Goal: Task Accomplishment & Management: Manage account settings

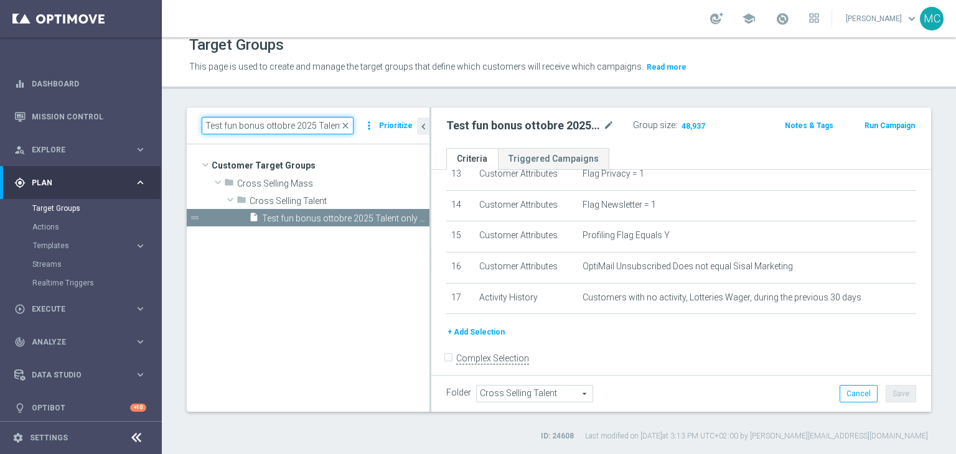
scroll to position [0, 141]
drag, startPoint x: 316, startPoint y: 128, endPoint x: 504, endPoint y: 122, distance: 188.7
click at [504, 122] on as-split "Test fun bonus ottobre 2025 Talent only 1st pref betting lm ggr nb lm > 10 clos…" at bounding box center [559, 260] width 745 height 304
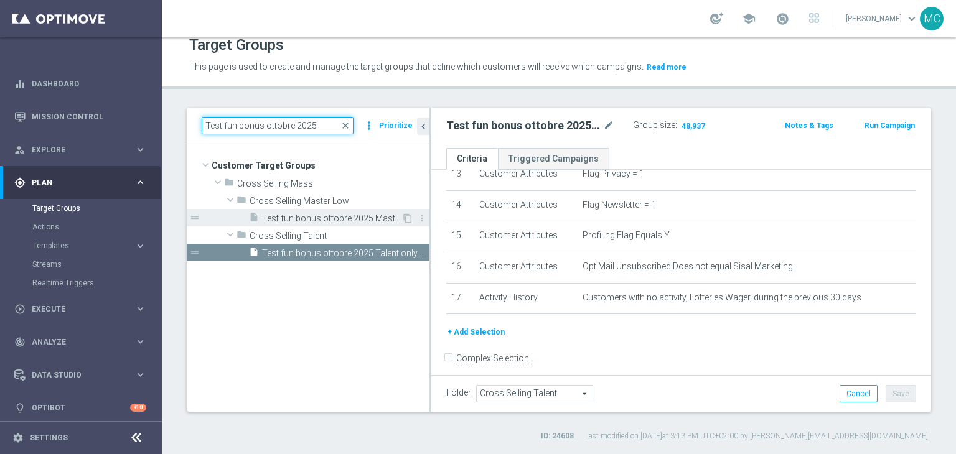
type input "Test fun bonus ottobre 2025"
click at [336, 219] on span "Test fun bonus ottobre 2025 Master Low only 1st pref betting lm excl prev camp" at bounding box center [331, 219] width 139 height 11
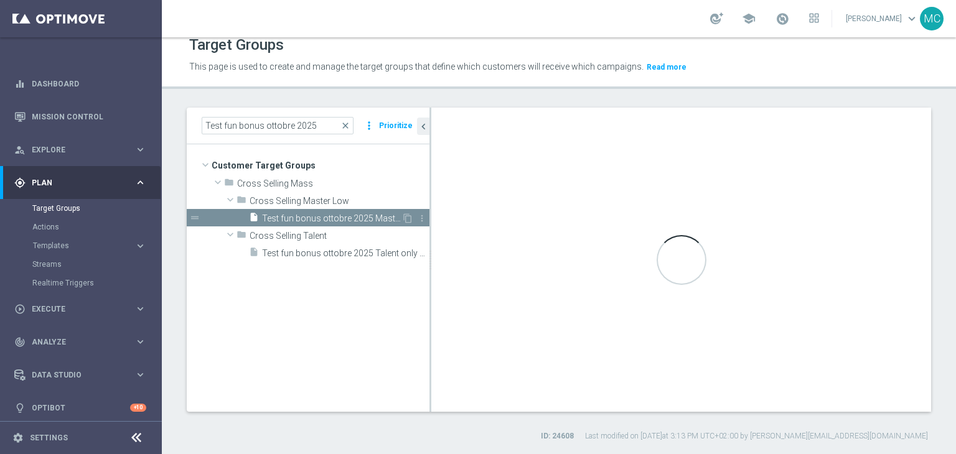
type input "Cross Selling Master Low"
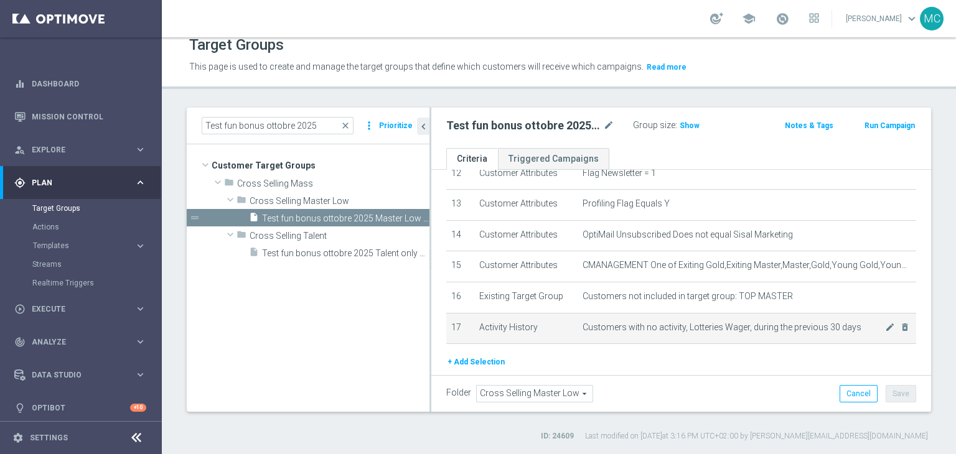
scroll to position [424, 0]
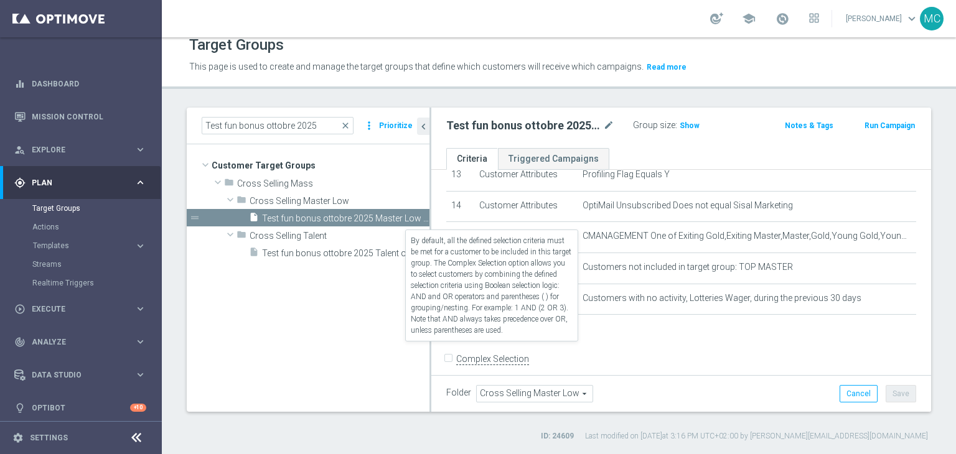
click at [506, 354] on label "Complex Selection" at bounding box center [492, 360] width 73 height 12
click at [454, 352] on input "Complex Selection" at bounding box center [450, 360] width 8 height 17
checkbox input "true"
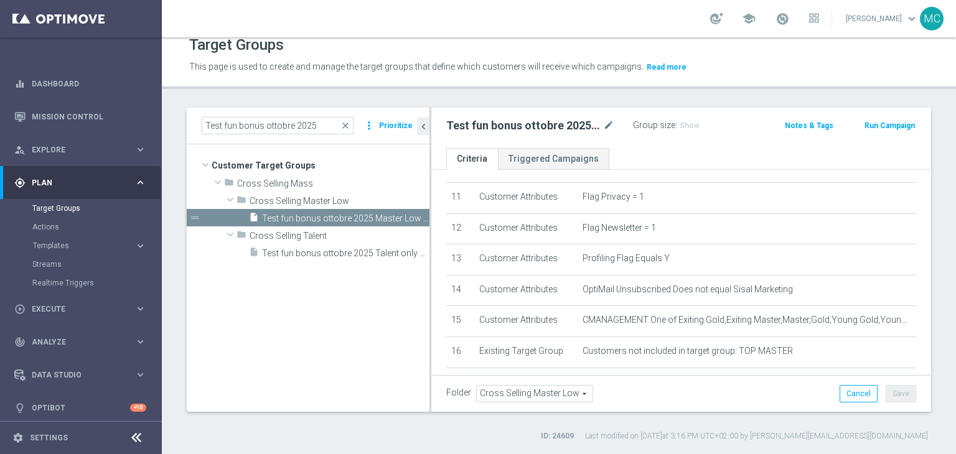
scroll to position [393, 0]
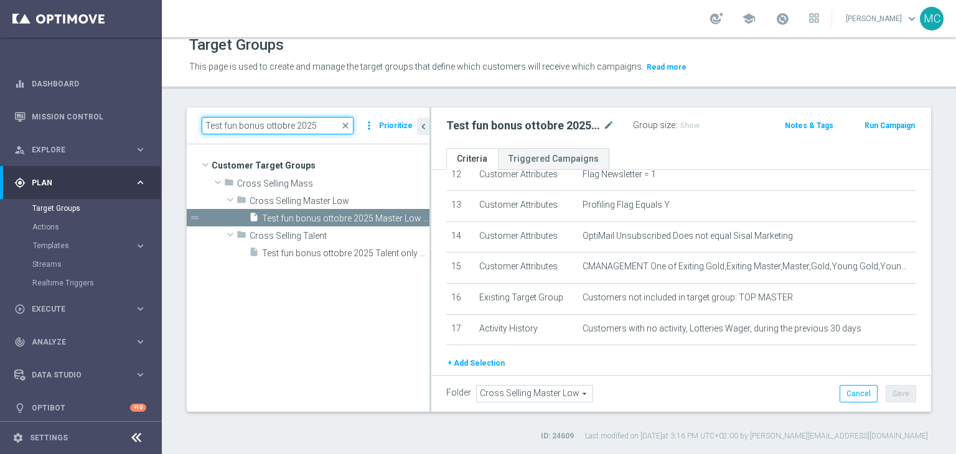
click at [269, 120] on input "Test fun bonus ottobre 2025" at bounding box center [278, 125] width 152 height 17
paste input "Master Low only 1st pref lotteries & other lm excl prev camp"
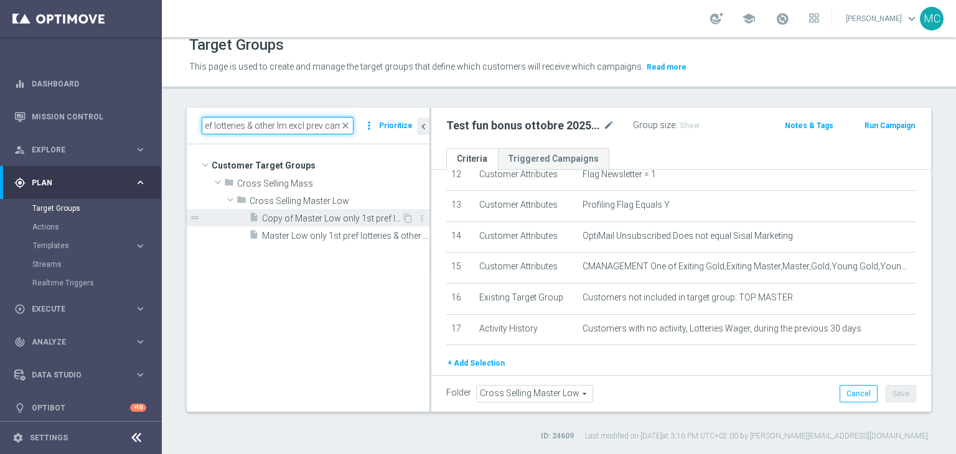
type input "Master Low only 1st pref lotteries & other lm excl prev camp"
click at [331, 219] on span "Copy of Master Low only 1st pref lotteries & other lm excl prev camp" at bounding box center [331, 219] width 139 height 11
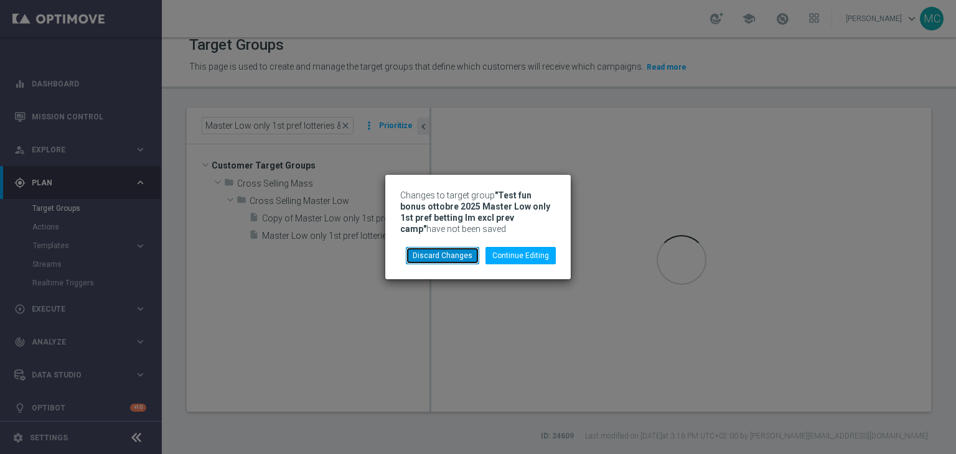
click at [443, 253] on button "Discard Changes" at bounding box center [442, 255] width 73 height 17
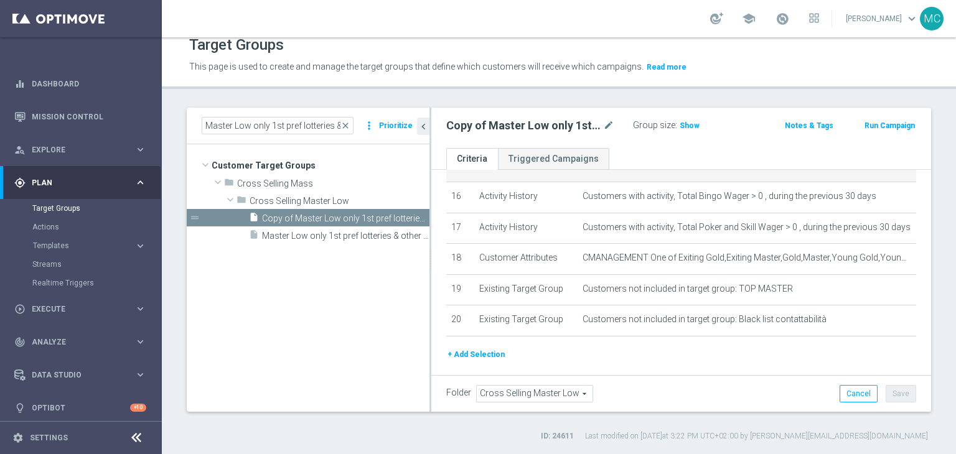
scroll to position [518, 0]
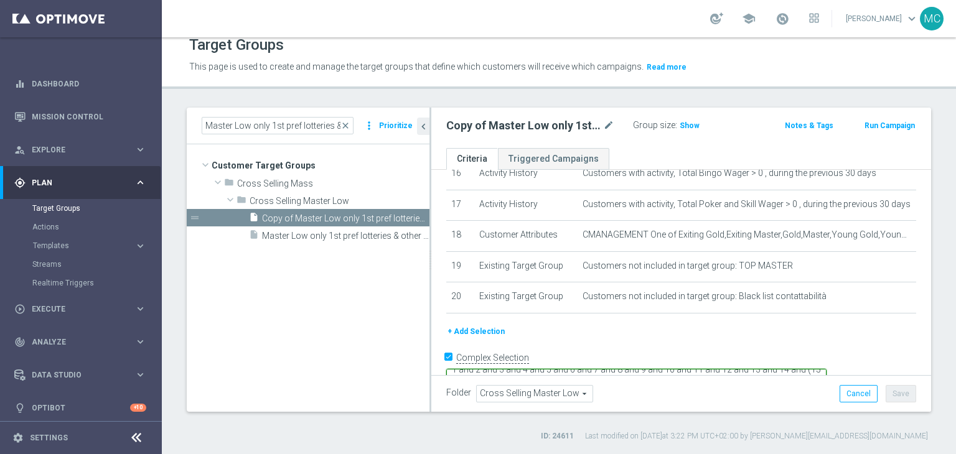
click at [572, 369] on textarea "1 and 2 and 3 and 4 and 5 and 6 and 7 and 8 and 9 and 10 and 11 and 12 and 13 a…" at bounding box center [636, 380] width 380 height 22
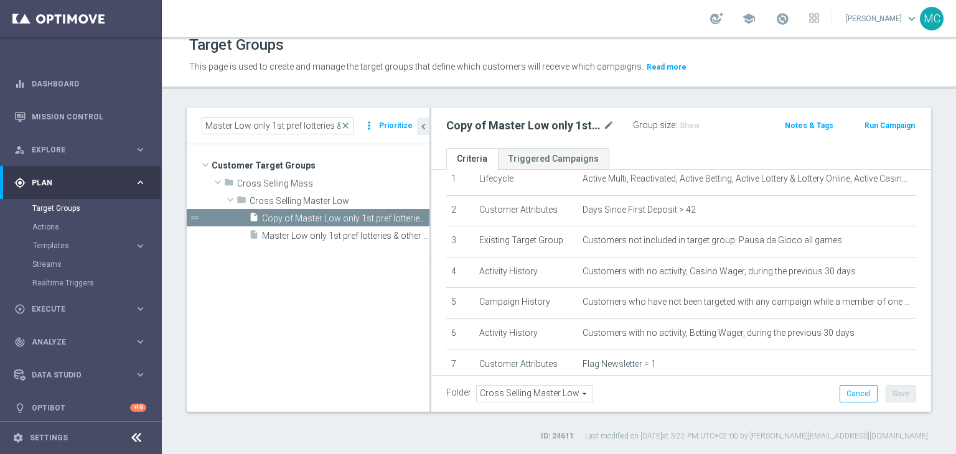
scroll to position [48, 0]
click at [900, 299] on icon "delete_forever" at bounding box center [905, 304] width 10 height 10
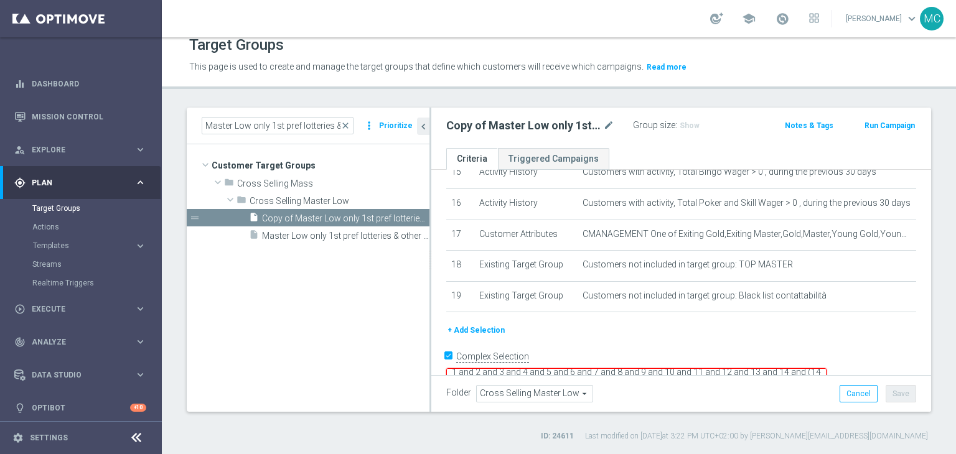
scroll to position [6, 0]
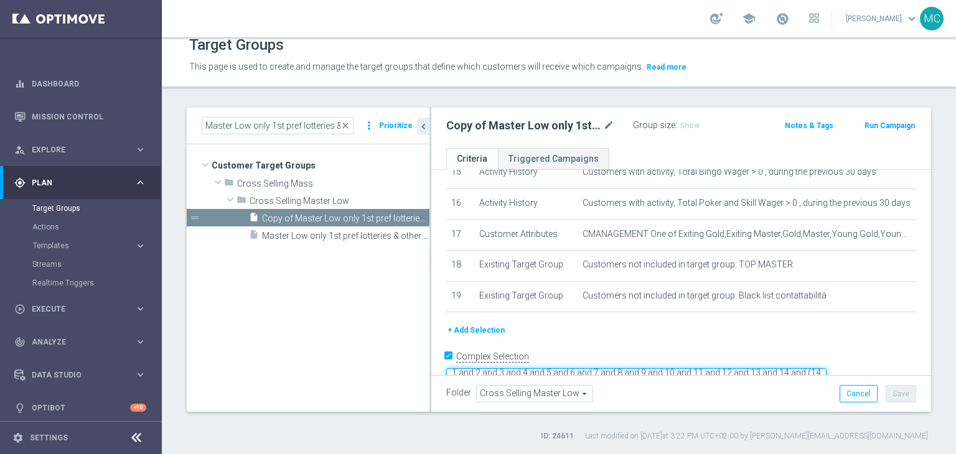
click at [827, 369] on textarea "1 and 2 and 3 and 4 and 5 and 6 and 7 and 8 and 9 and 10 and 11 and 12 and 13 a…" at bounding box center [636, 380] width 380 height 22
type textarea "1 and 2 and 3 and 4 and 5 and 6 and 7 and 8 and 9 and 10 and 11 and 12 and 13 a…"
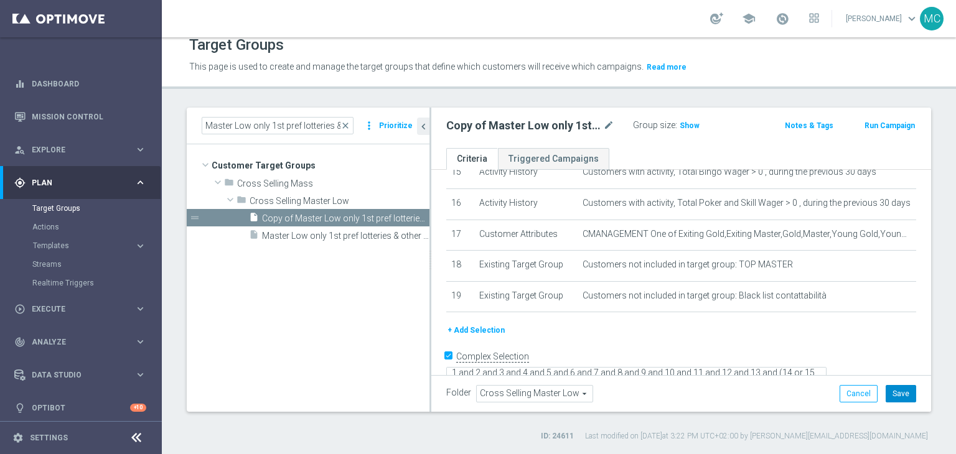
click at [887, 397] on button "Save" at bounding box center [901, 393] width 31 height 17
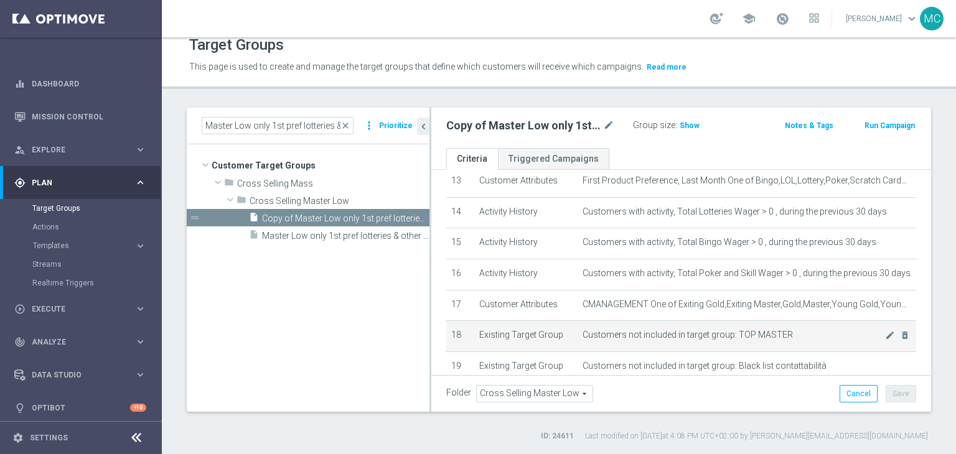
scroll to position [418, 0]
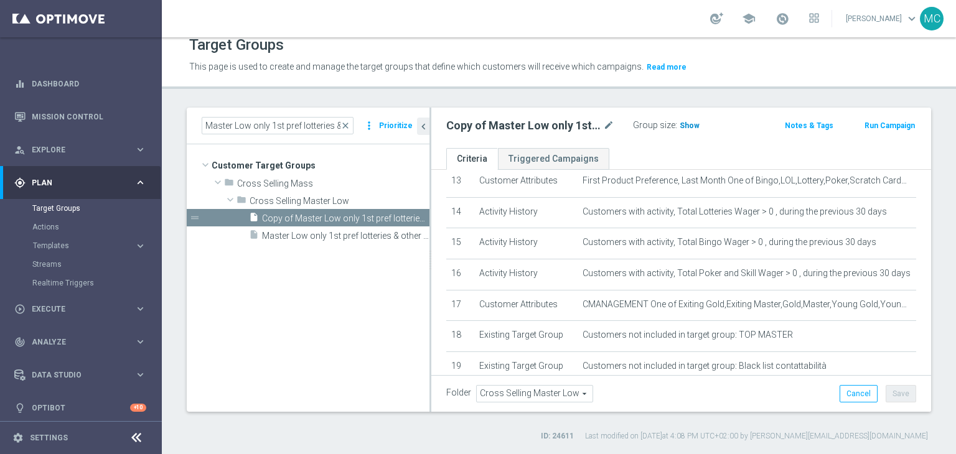
click at [685, 129] on span "Show" at bounding box center [690, 125] width 20 height 9
click at [609, 129] on icon "mode_edit" at bounding box center [608, 125] width 11 height 15
click at [495, 128] on input "Copy of Master Low only 1st pref lotteries & other lm excl prev camp" at bounding box center [530, 126] width 168 height 17
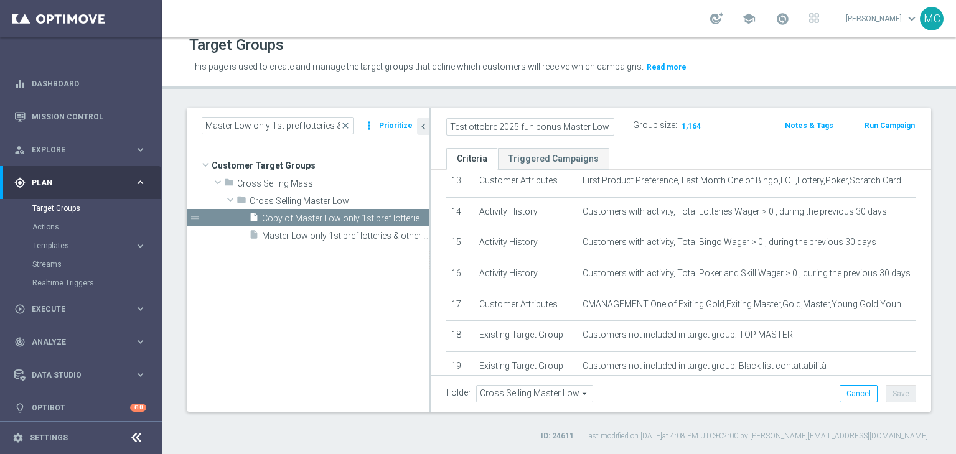
type input "Test ottobre 2025 fun bonus Master Low only 1st pref lotteries & other lm excl …"
click at [896, 387] on button "Save" at bounding box center [901, 393] width 31 height 17
click at [501, 128] on h2 "Test ottobre 2025 fun bonus Master Low only 1st pref lotteries & other lm excl …" at bounding box center [523, 125] width 154 height 15
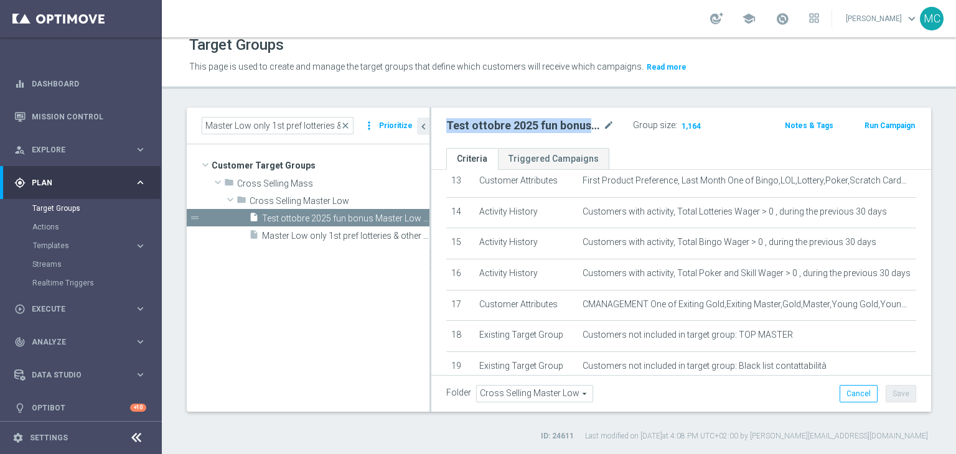
copy div "Test ottobre 2025 fun bonus Master Low only 1st pref lotteries & other lm excl …"
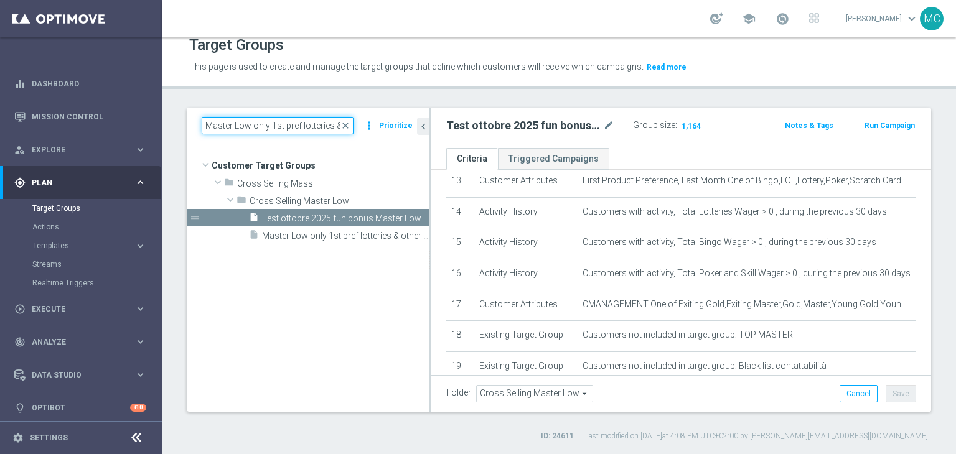
click at [324, 129] on input "Master Low only 1st pref lotteries & other lm excl prev camp" at bounding box center [278, 125] width 152 height 17
paste input "Test fun bonus ottobre 2025 Master Low only 1st pref betting"
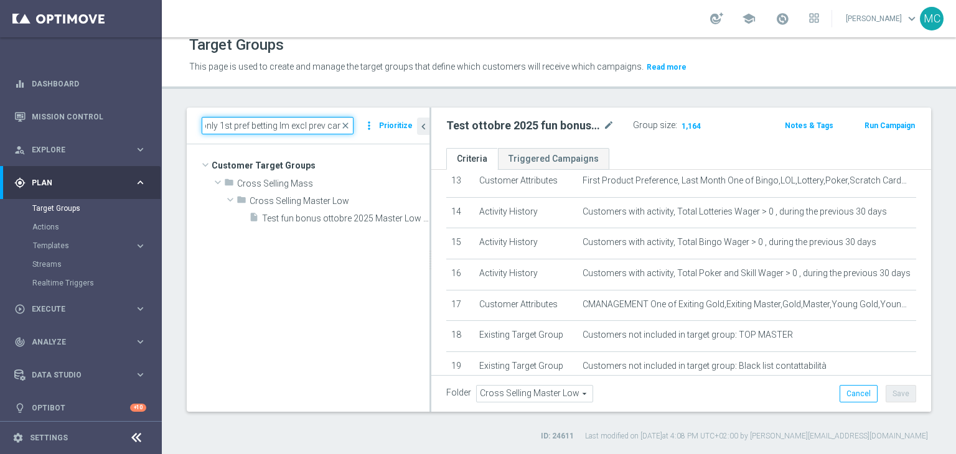
type input "Test fun bonus ottobre 2025 Master Low only 1st pref betting lm excl prev camp"
click at [325, 108] on div "Test fun bonus ottobre 2025 Master Low only 1st pref betting lm excl prev camp …" at bounding box center [308, 126] width 243 height 37
click at [320, 230] on tree-viewport "Customer Target Groups library_add create_new_folder folder" at bounding box center [308, 277] width 243 height 267
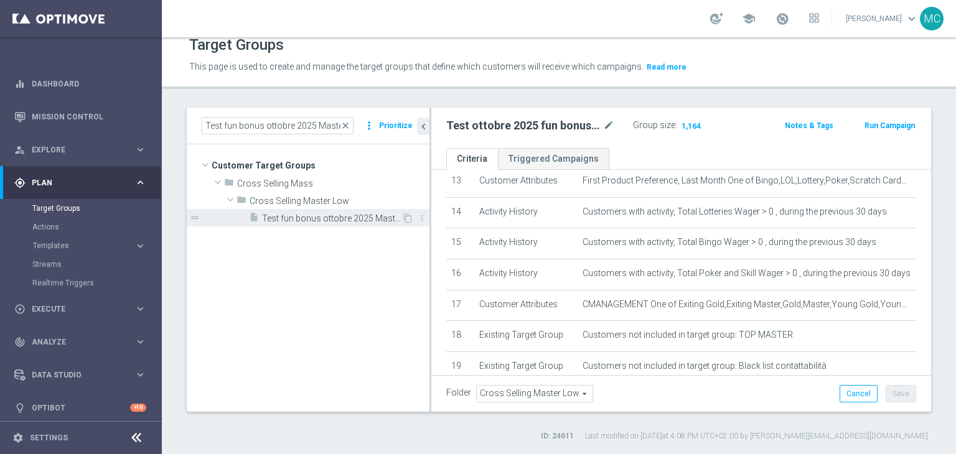
click at [324, 221] on span "Test fun bonus ottobre 2025 Master Low only 1st pref betting lm excl prev camp" at bounding box center [331, 219] width 139 height 11
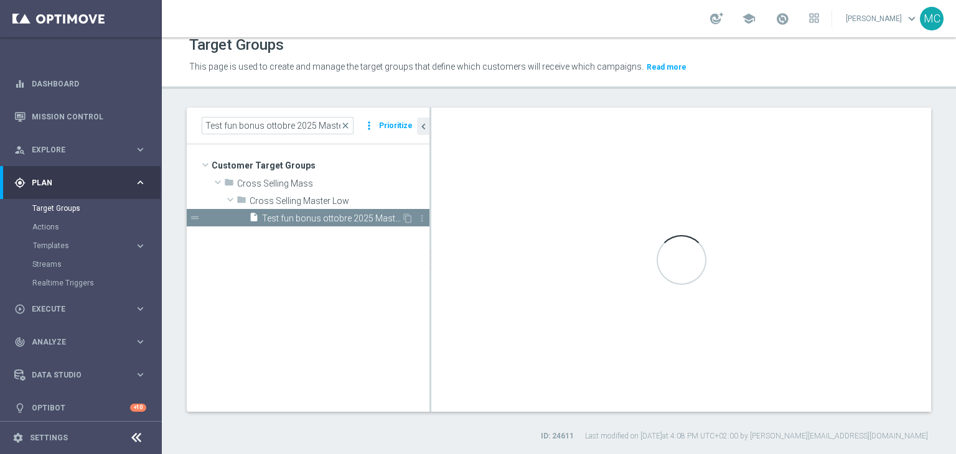
checkbox input "false"
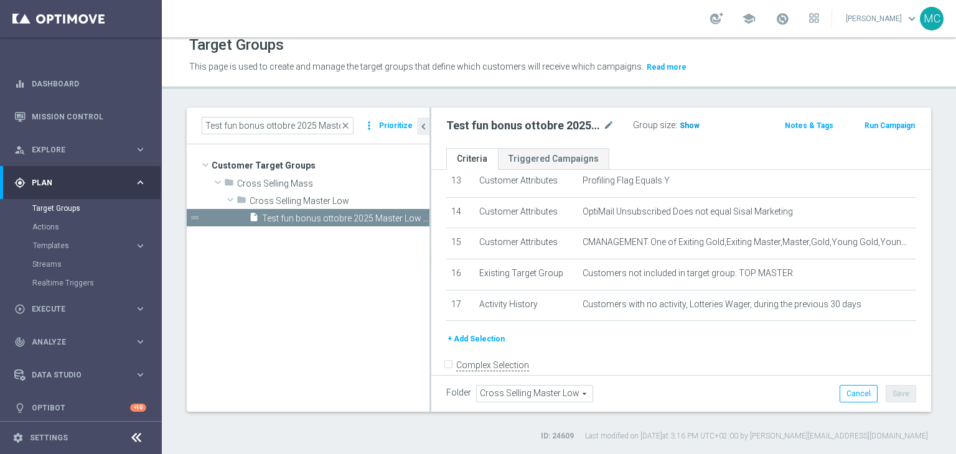
click at [694, 123] on span "Show" at bounding box center [690, 125] width 20 height 9
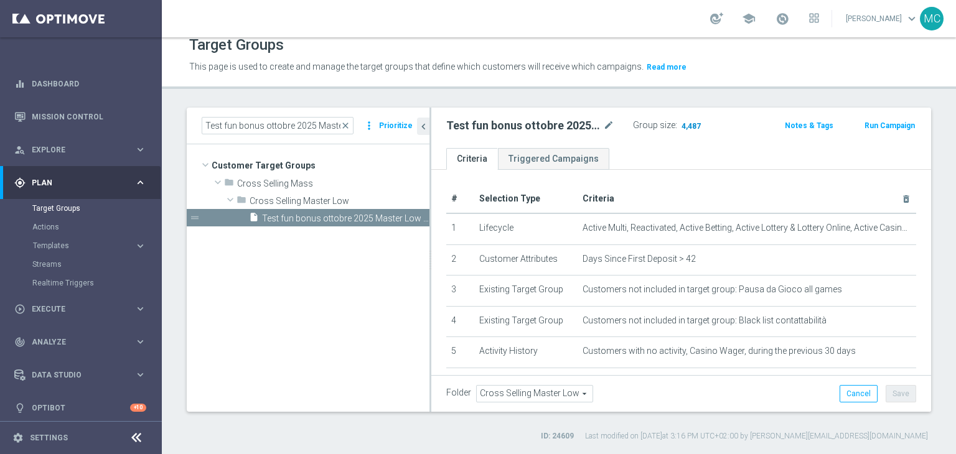
click at [691, 128] on span "4,487" at bounding box center [691, 127] width 22 height 12
drag, startPoint x: 261, startPoint y: 125, endPoint x: 224, endPoint y: 128, distance: 37.4
click at [224, 128] on input "Test fun bonus ottobre 2025 Master Low only 1st pref betting lm excl prev camp" at bounding box center [278, 125] width 152 height 17
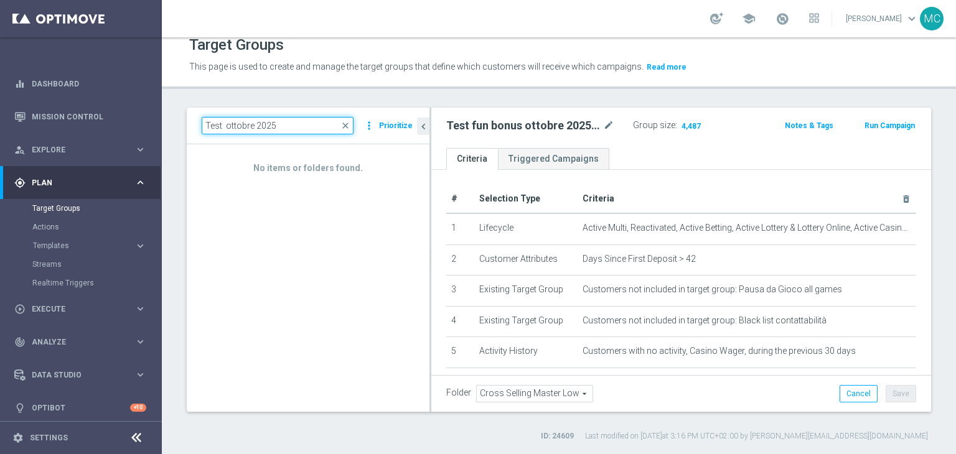
click at [284, 132] on input "Test ottobre 2025" at bounding box center [278, 125] width 152 height 17
click at [227, 123] on input "Test ottobre 2025" at bounding box center [278, 125] width 152 height 17
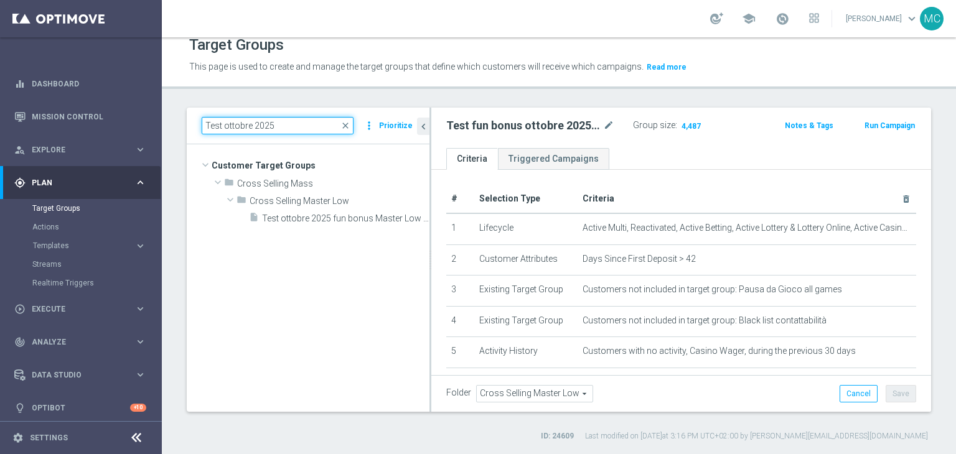
click at [303, 131] on input "Test ottobre 2025" at bounding box center [278, 125] width 152 height 17
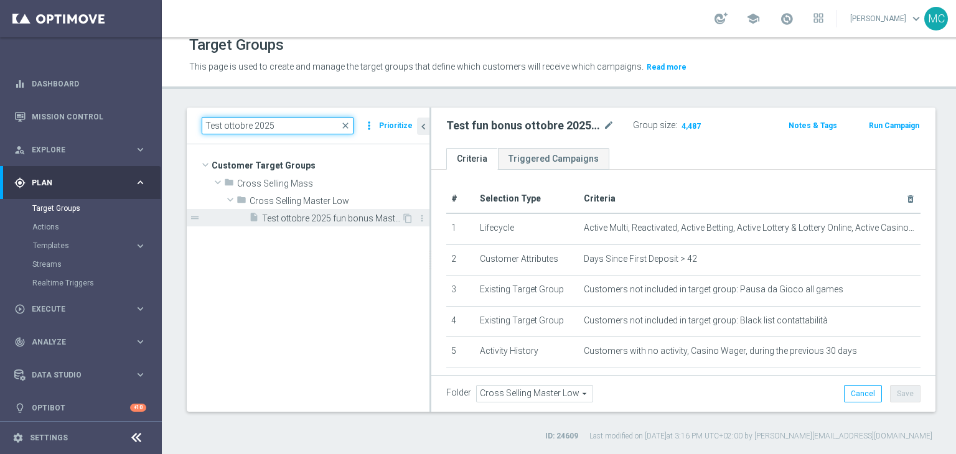
type input "Test ottobre 2025"
click at [331, 215] on span "Test ottobre 2025 fun bonus Master Low only 1st pref lotteries & other lm excl …" at bounding box center [331, 219] width 139 height 11
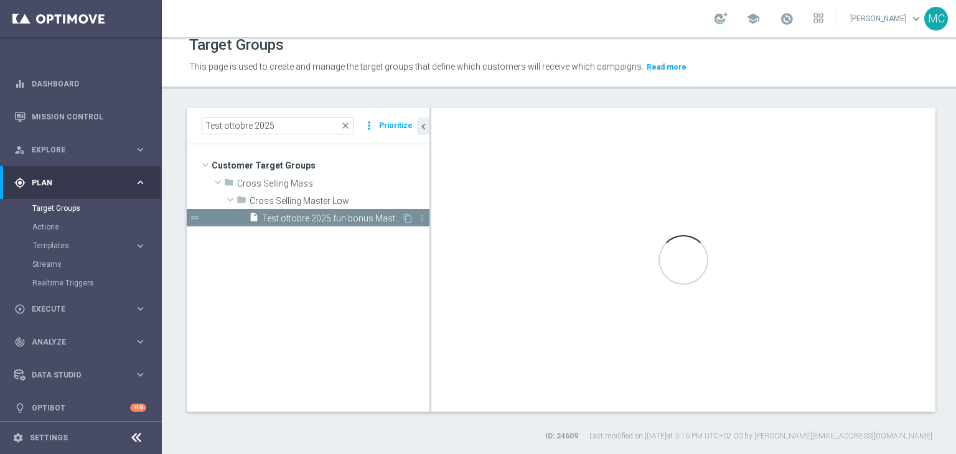
checkbox input "true"
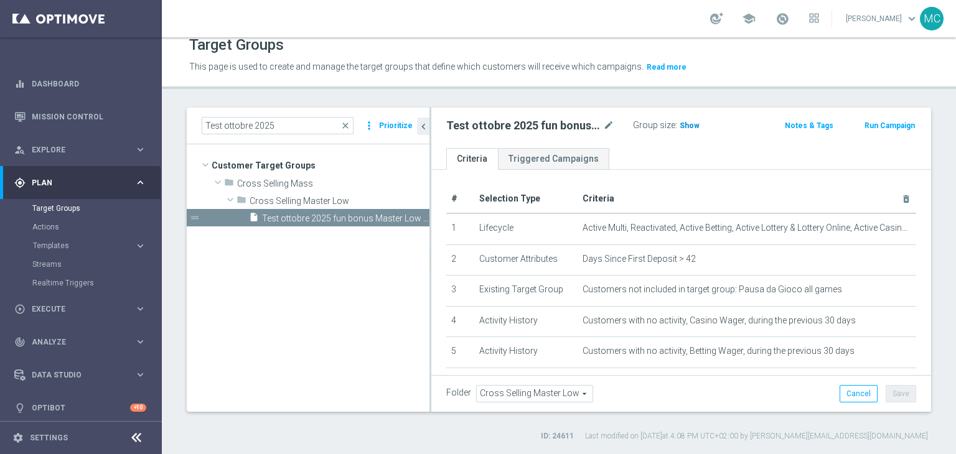
click at [684, 123] on span "Show" at bounding box center [690, 125] width 20 height 9
click at [694, 125] on span "1,164" at bounding box center [691, 127] width 22 height 12
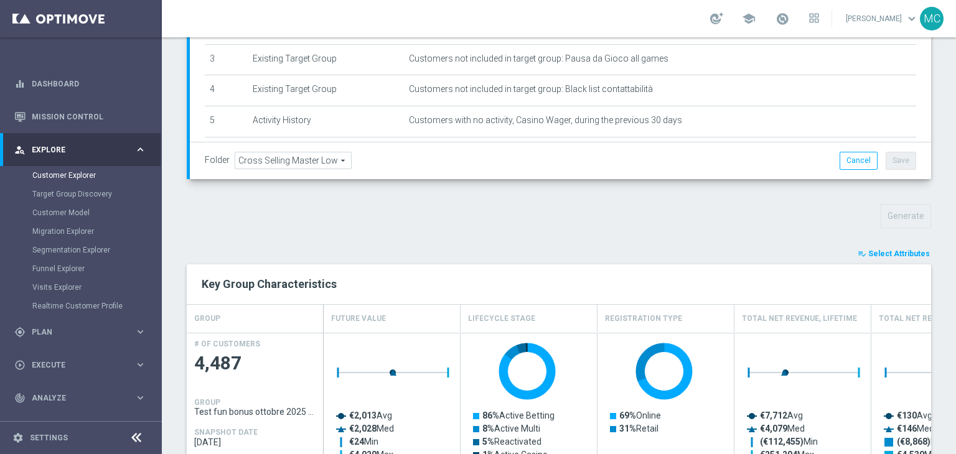
scroll to position [352, 0]
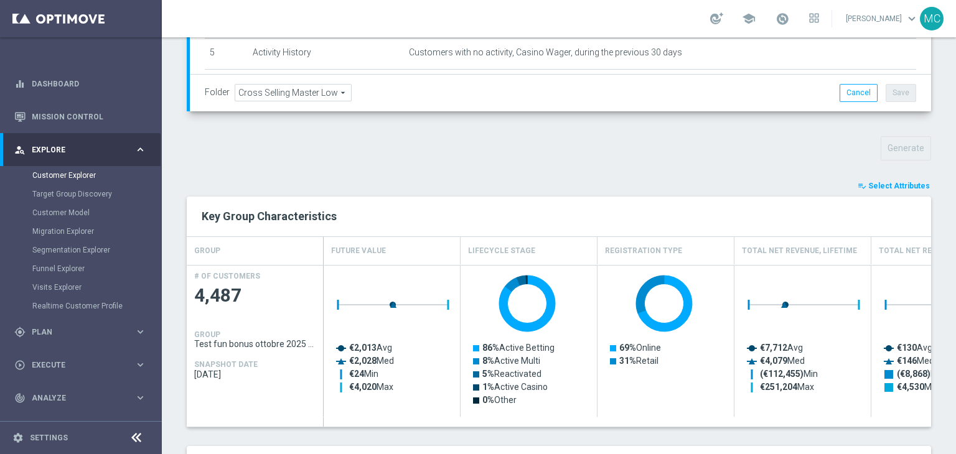
click at [895, 187] on span "Select Attributes" at bounding box center [899, 186] width 62 height 9
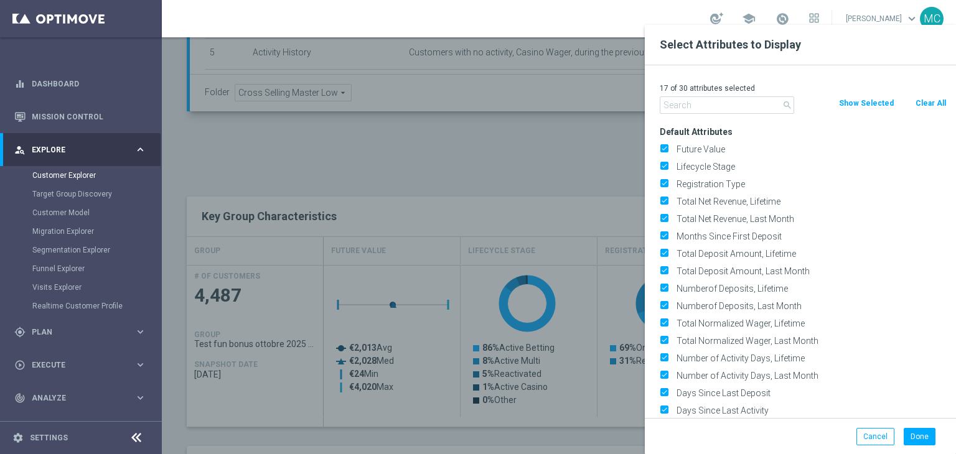
click at [923, 100] on button "Clear All" at bounding box center [931, 103] width 33 height 14
checkbox input "false"
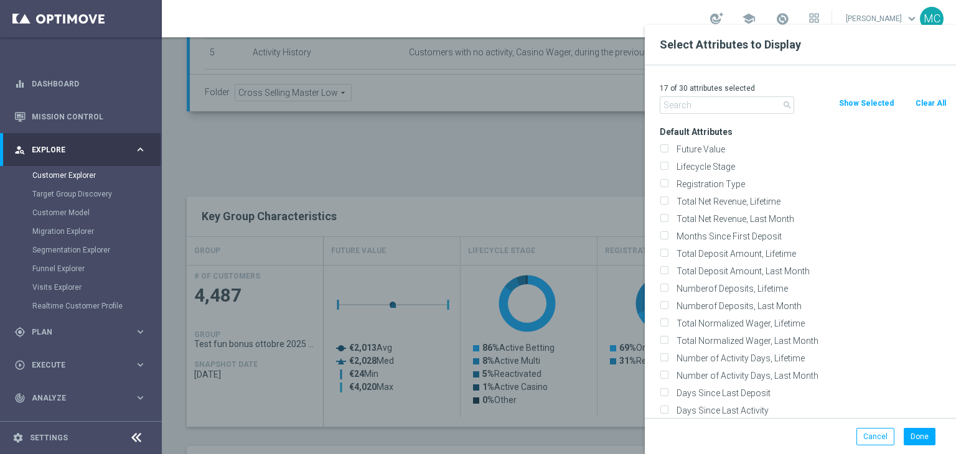
checkbox input "false"
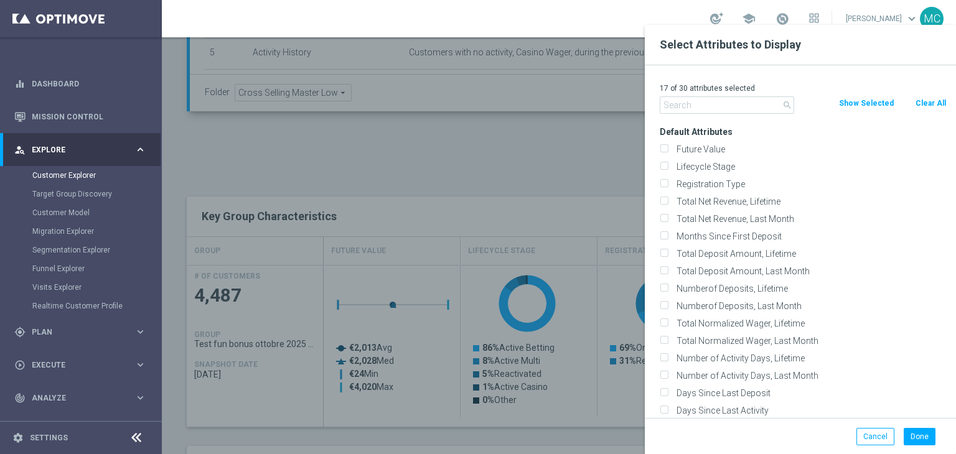
checkbox input "false"
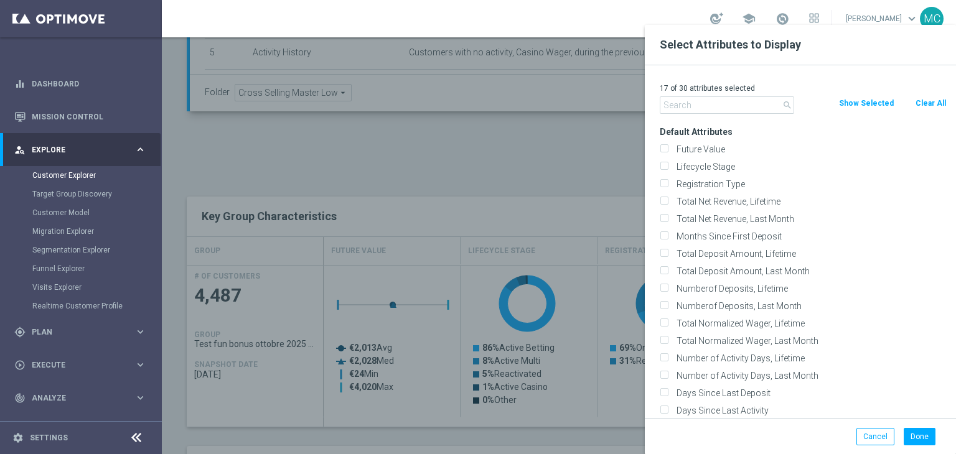
checkbox input "false"
click at [745, 103] on input "text" at bounding box center [727, 104] width 134 height 17
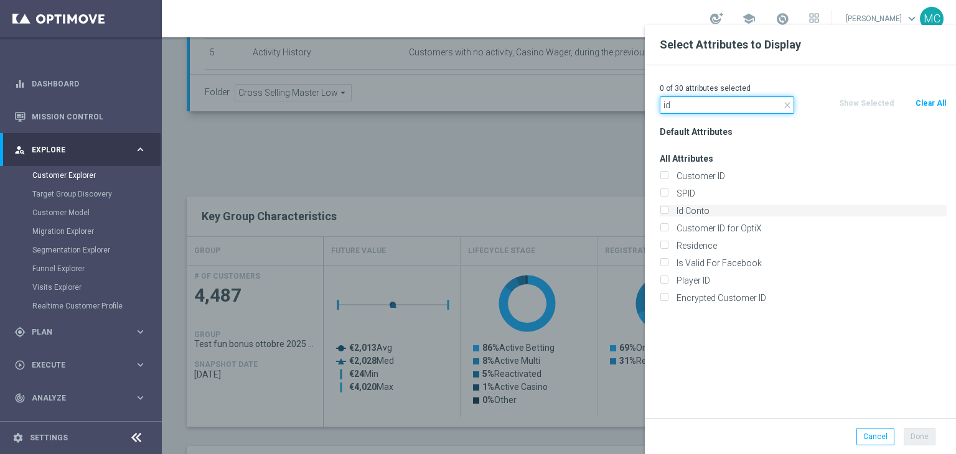
type input "id"
click at [697, 210] on label "Id Conto" at bounding box center [809, 210] width 275 height 11
click at [668, 210] on input "Id Conto" at bounding box center [664, 213] width 8 height 8
checkbox input "true"
click at [912, 434] on button "Done" at bounding box center [920, 436] width 32 height 17
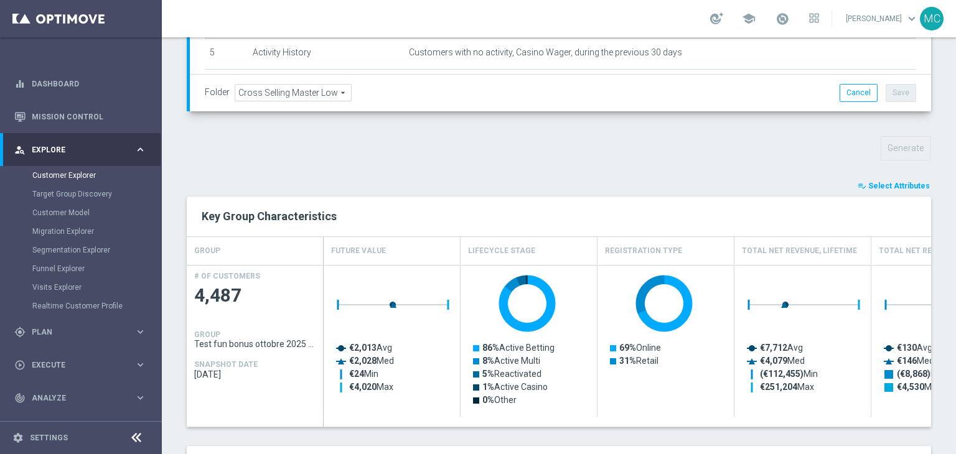
type input "Search"
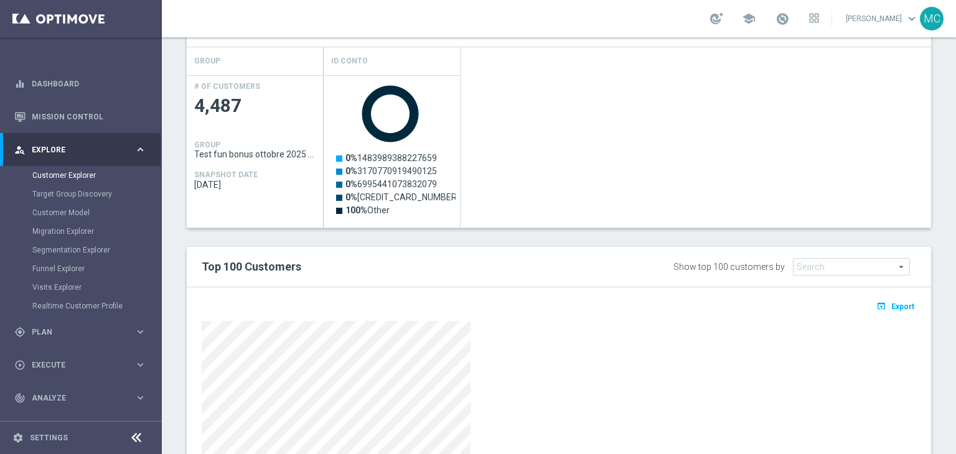
scroll to position [542, 0]
click at [898, 302] on span "Export" at bounding box center [902, 306] width 23 height 9
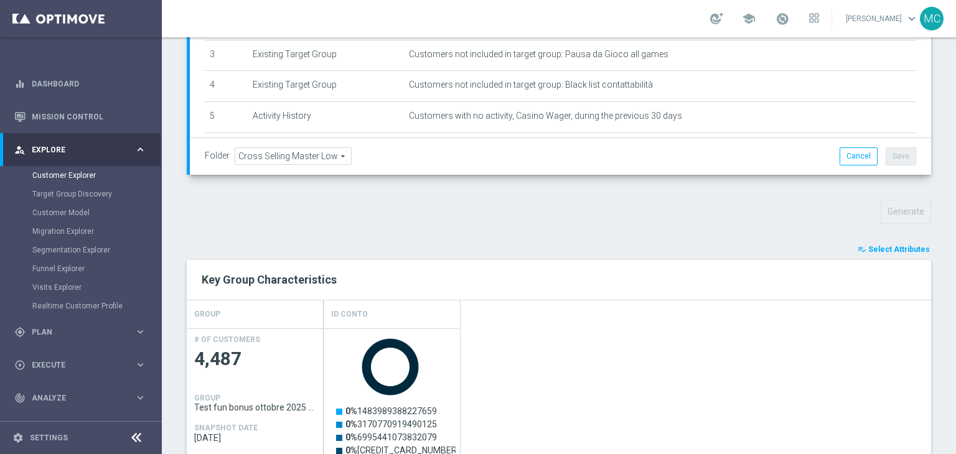
scroll to position [279, 0]
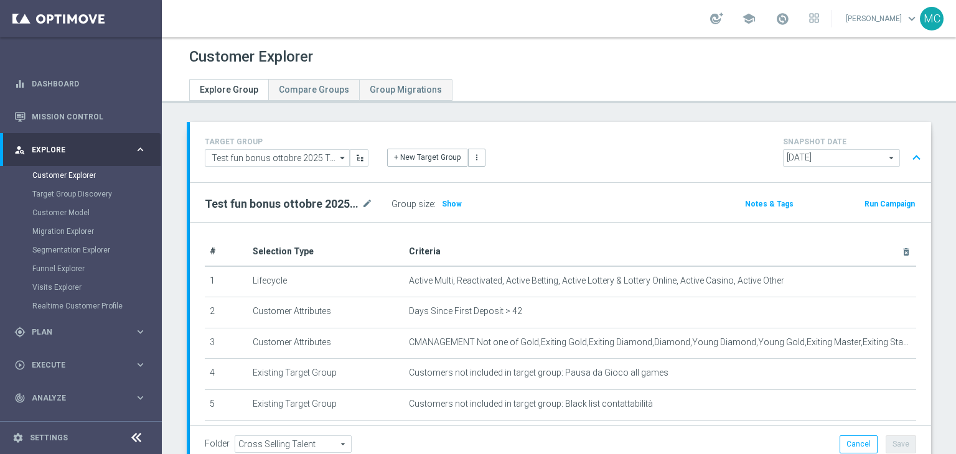
scroll to position [533, 0]
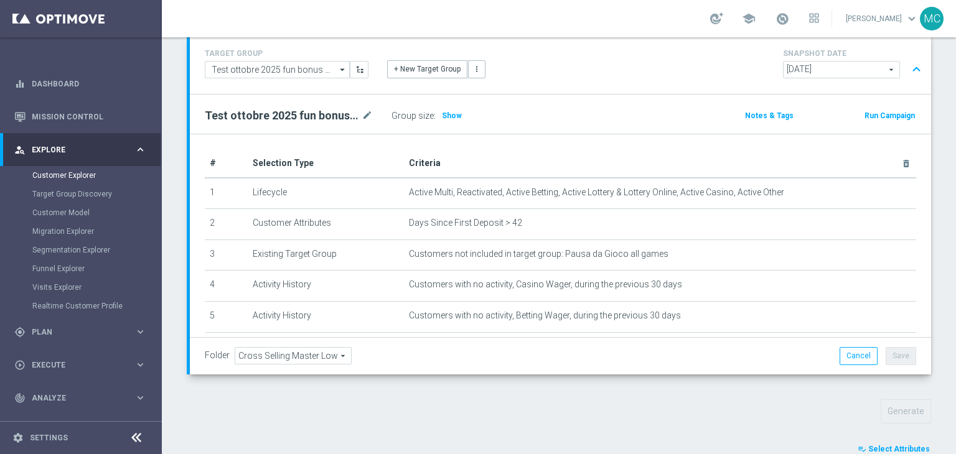
scroll to position [268, 0]
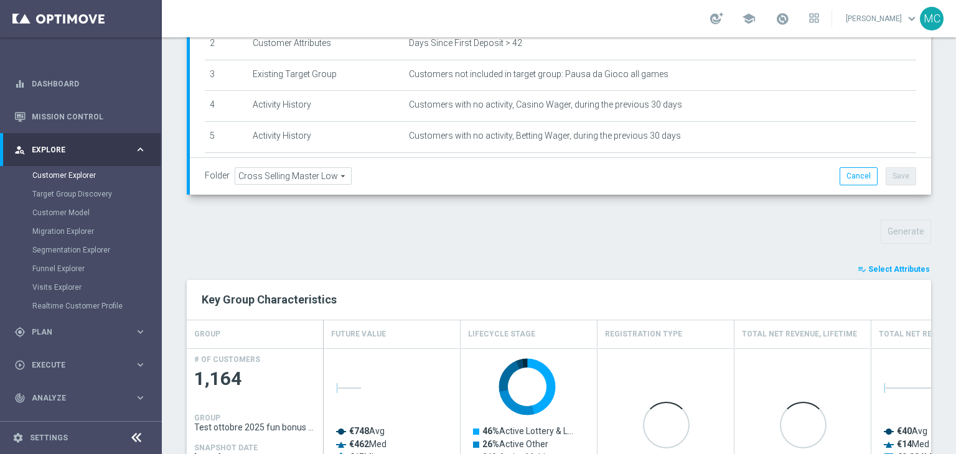
click at [892, 267] on span "Select Attributes" at bounding box center [899, 269] width 62 height 9
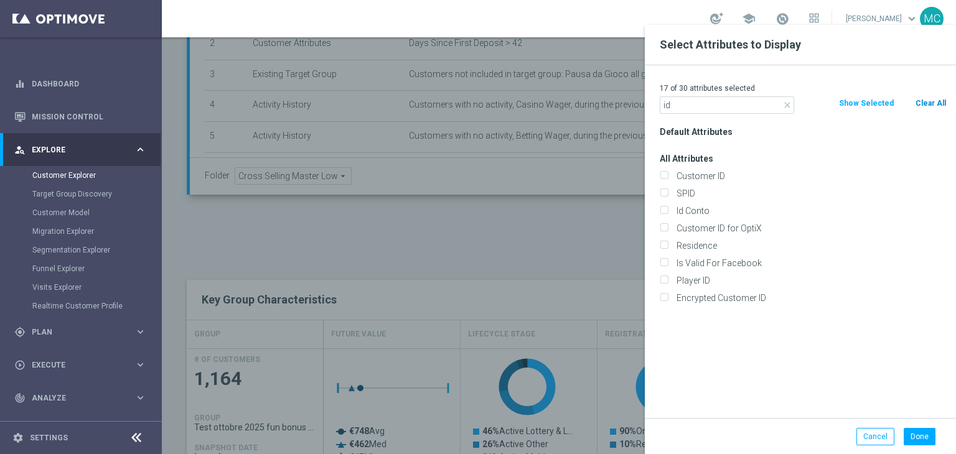
type input "id"
click at [920, 100] on button "Clear All" at bounding box center [931, 103] width 33 height 14
click at [677, 210] on label "Id Conto" at bounding box center [809, 210] width 275 height 11
click at [668, 210] on input "Id Conto" at bounding box center [664, 213] width 8 height 8
checkbox input "true"
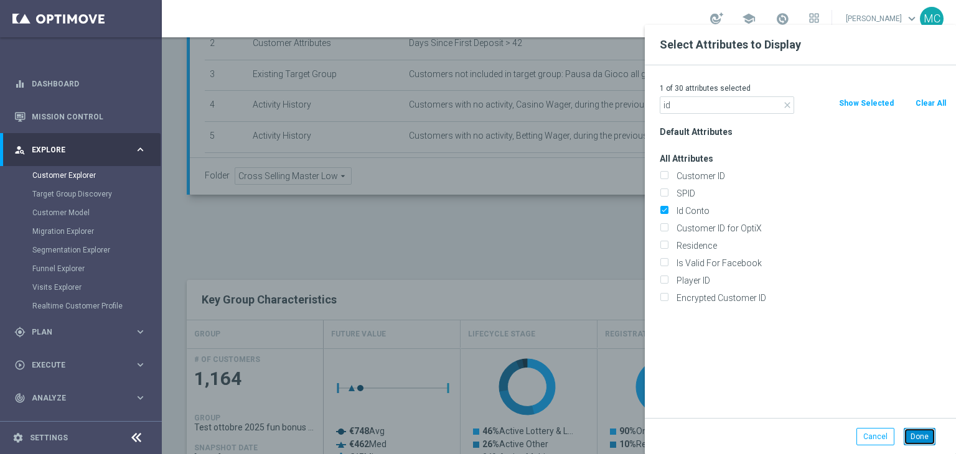
click at [914, 431] on button "Done" at bounding box center [920, 436] width 32 height 17
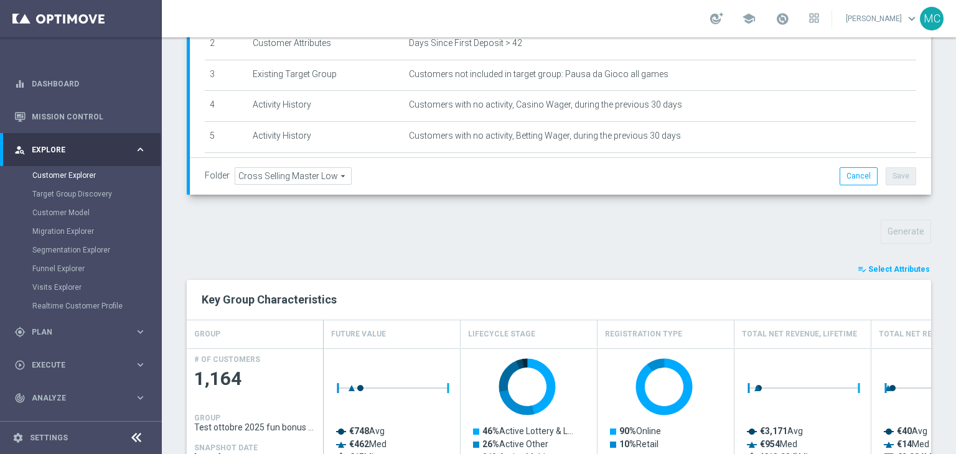
type input "Search"
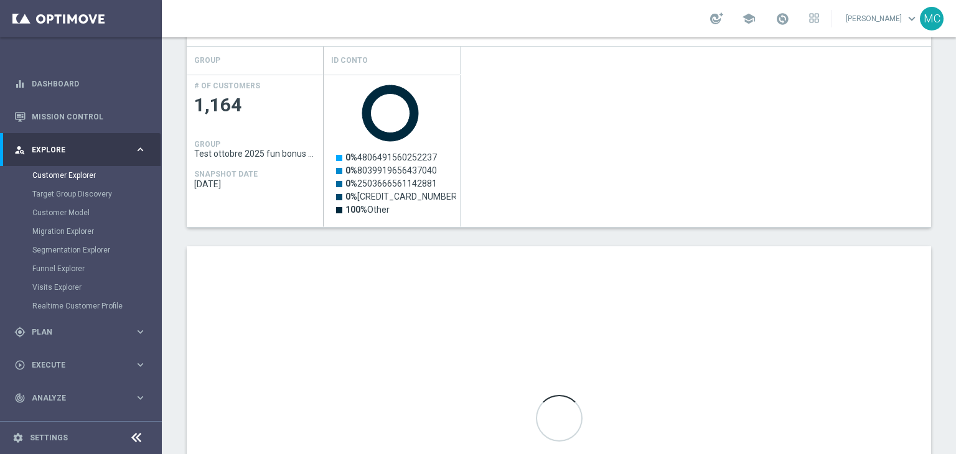
scroll to position [603, 0]
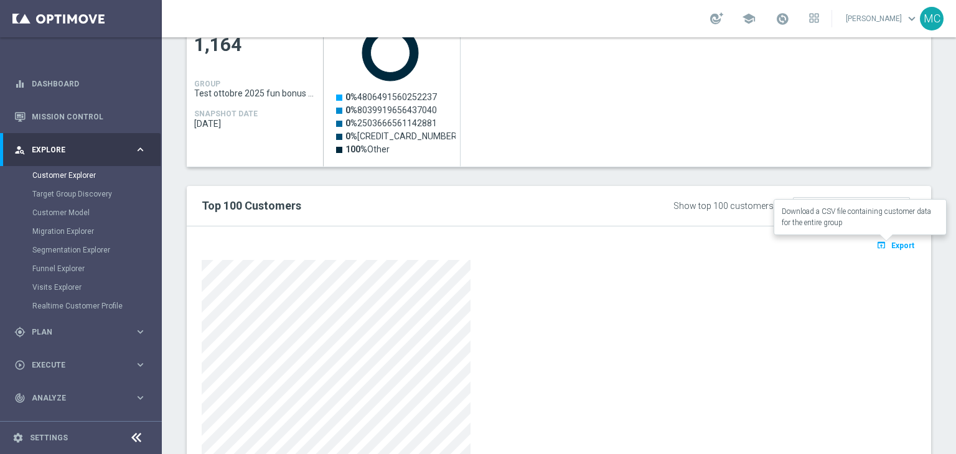
click at [893, 247] on span "Export" at bounding box center [902, 246] width 23 height 9
click at [931, 172] on div "TARGET GROUP Test ottobre 2025 fun bonus Master Low only 1st pref lotteries & o…" at bounding box center [559, 34] width 794 height 1030
